Goal: Task Accomplishment & Management: Complete application form

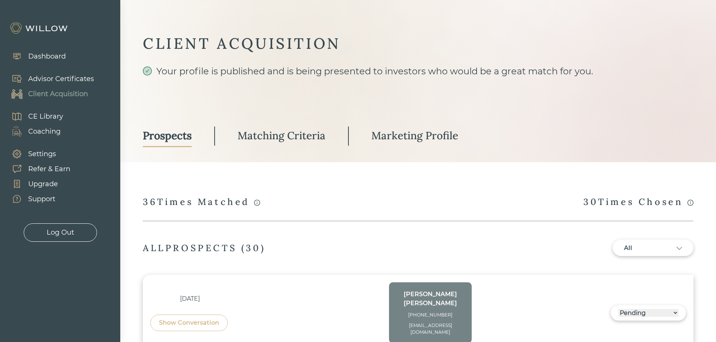
select select "3"
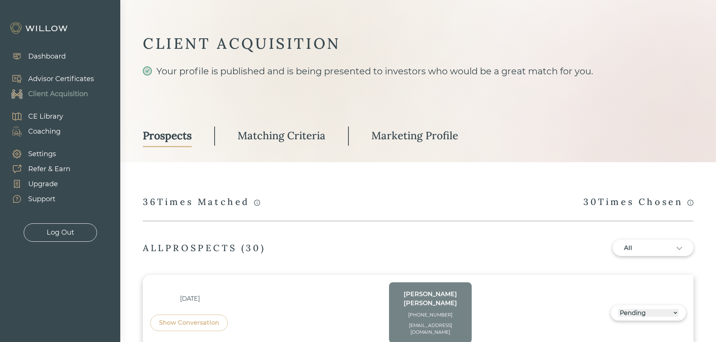
select select "3"
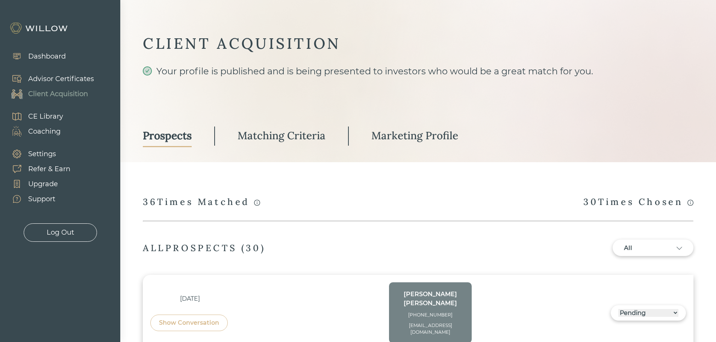
select select "3"
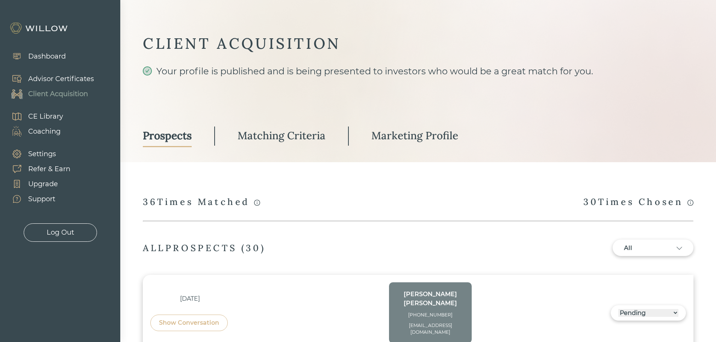
select select "3"
select select "2"
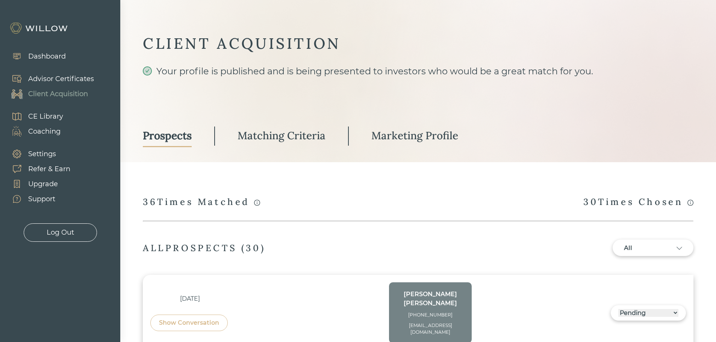
select select "3"
select select "1"
select select "3"
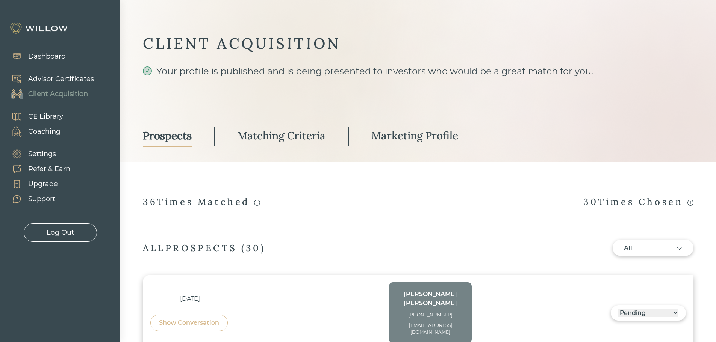
select select "2"
select select "10"
select select "1"
select select "2"
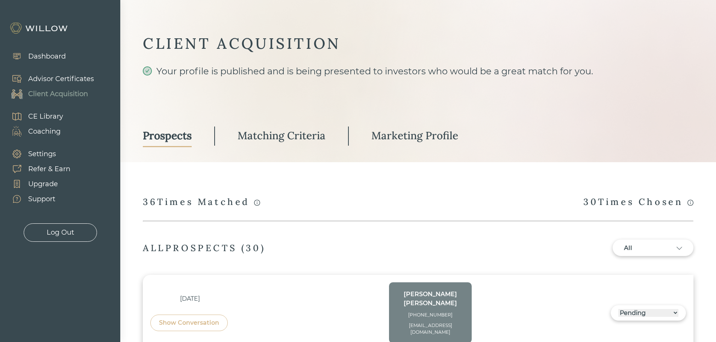
scroll to position [263, 0]
